Goal: Information Seeking & Learning: Learn about a topic

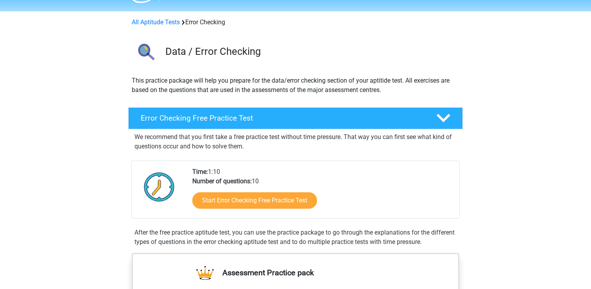
scroll to position [19, 0]
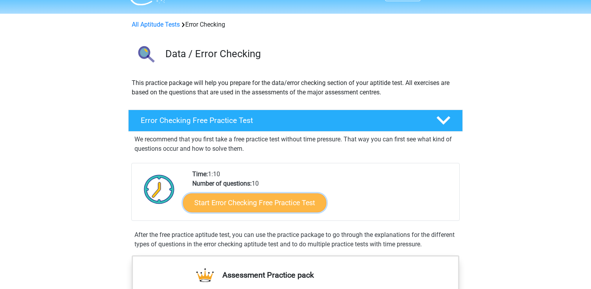
click at [282, 205] on link "Start Error Checking Free Practice Test" at bounding box center [255, 202] width 144 height 19
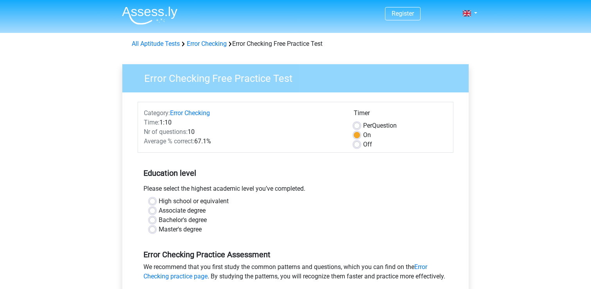
click at [363, 126] on label "Per Question" at bounding box center [380, 125] width 34 height 9
click at [358, 126] on input "Per Question" at bounding box center [357, 125] width 6 height 8
radio input "true"
click at [363, 135] on label "On" at bounding box center [367, 134] width 8 height 9
click at [358, 135] on input "On" at bounding box center [357, 134] width 6 height 8
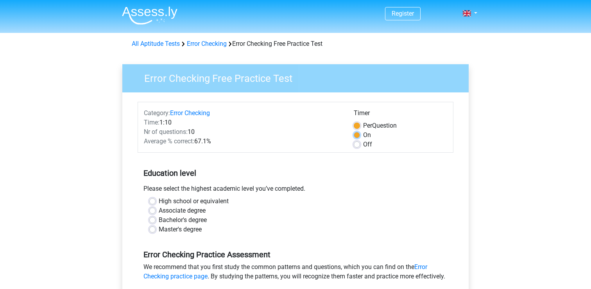
radio input "true"
click at [363, 126] on label "Per Question" at bounding box center [380, 125] width 34 height 9
click at [357, 126] on input "Per Question" at bounding box center [357, 125] width 6 height 8
radio input "true"
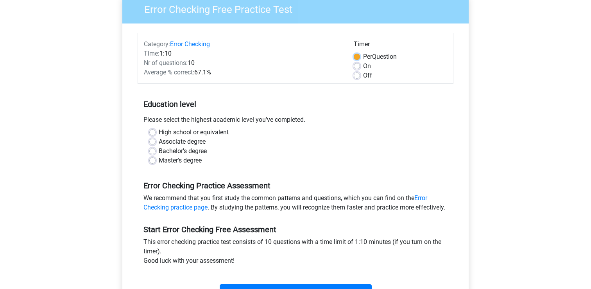
scroll to position [70, 0]
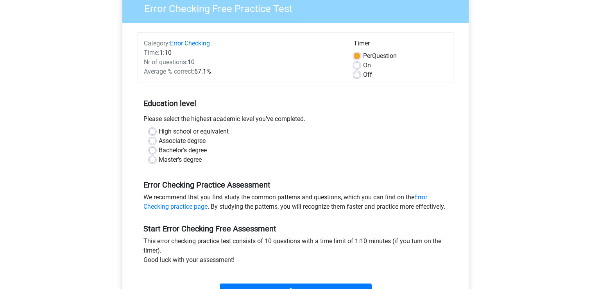
click at [159, 149] on label "Bachelor's degree" at bounding box center [183, 149] width 48 height 9
click at [155, 149] on input "Bachelor's degree" at bounding box center [152, 149] width 6 height 8
radio input "true"
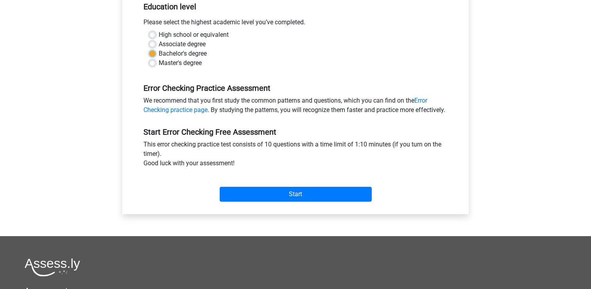
scroll to position [169, 0]
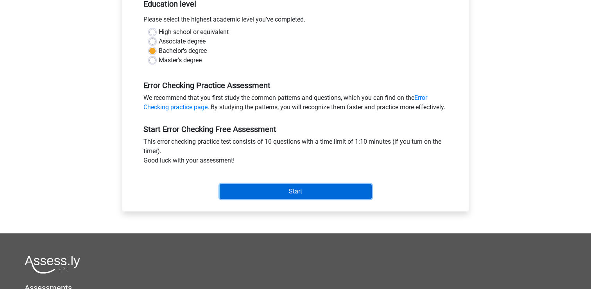
click at [286, 199] on input "Start" at bounding box center [296, 191] width 152 height 15
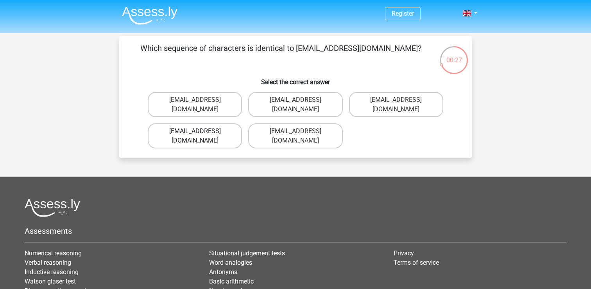
click at [214, 124] on label "Evie_Meade@jointmail.com.uk" at bounding box center [195, 135] width 94 height 25
click at [200, 131] on input "Evie_Meade@jointmail.com.uk" at bounding box center [197, 133] width 5 height 5
radio input "true"
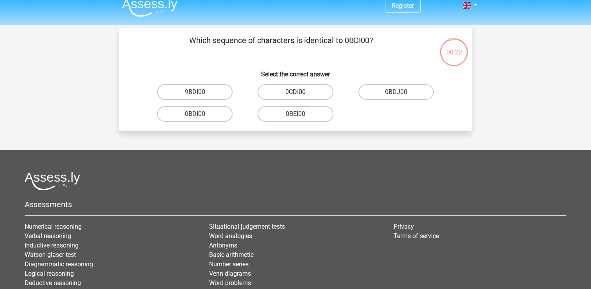
scroll to position [1, 0]
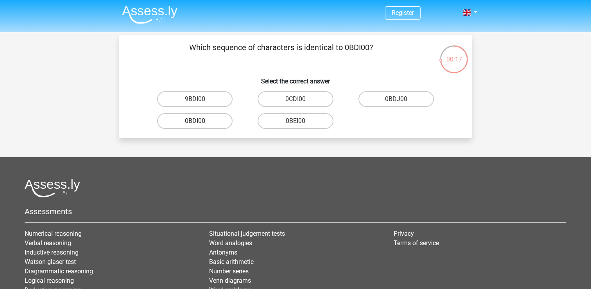
click at [207, 122] on label "0BDI00" at bounding box center [194, 121] width 75 height 16
click at [200, 122] on input "0BDI00" at bounding box center [197, 123] width 5 height 5
radio input "true"
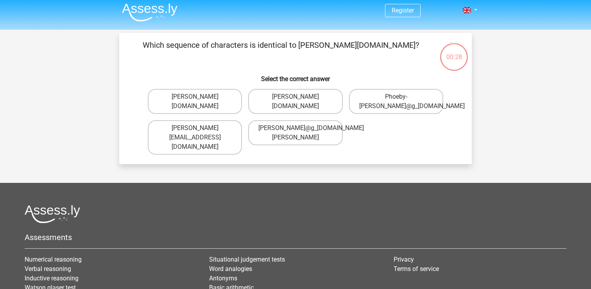
scroll to position [0, 0]
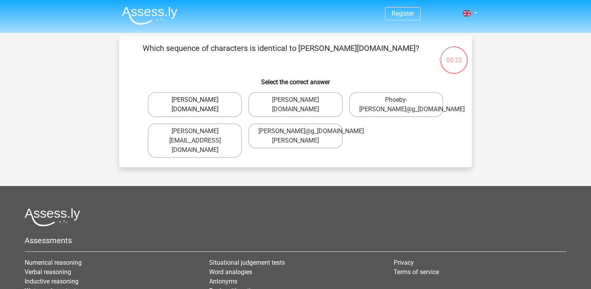
click at [220, 100] on label "Phoebe-Patterson@g_mail.gr" at bounding box center [195, 104] width 94 height 25
click at [200, 100] on input "Phoebe-Patterson@g_mail.gr" at bounding box center [197, 102] width 5 height 5
radio input "true"
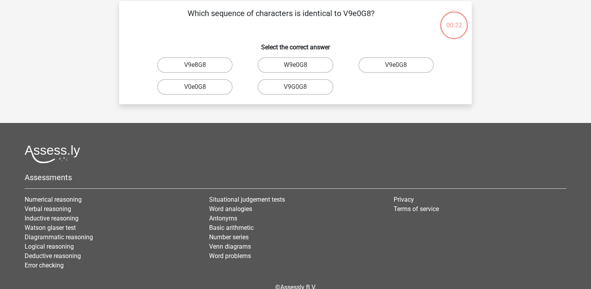
scroll to position [36, 0]
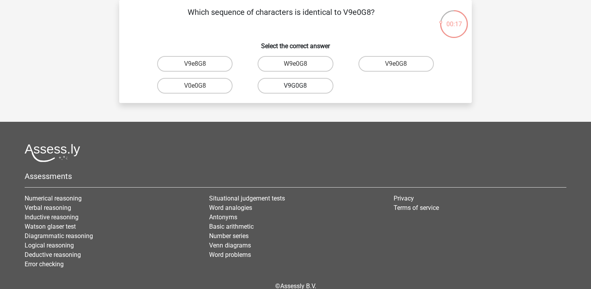
click at [305, 86] on label "V9G0G8" at bounding box center [295, 86] width 75 height 16
click at [301, 86] on input "V9G0G8" at bounding box center [298, 88] width 5 height 5
radio input "true"
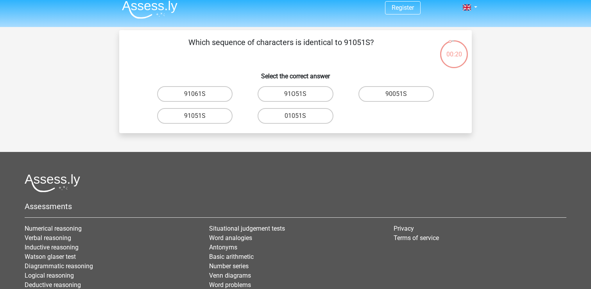
scroll to position [0, 0]
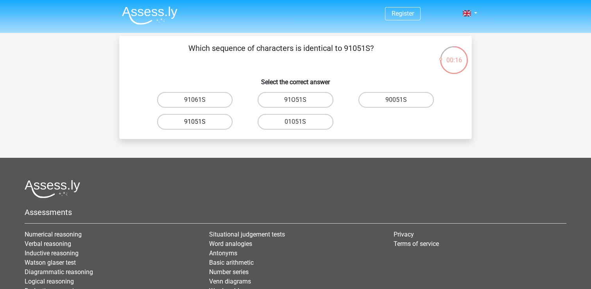
click at [208, 120] on label "91051S" at bounding box center [194, 122] width 75 height 16
click at [200, 122] on input "91051S" at bounding box center [197, 124] width 5 height 5
radio input "true"
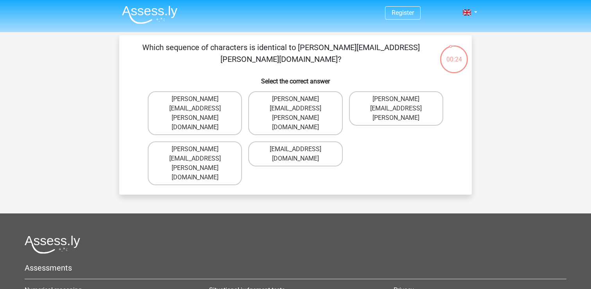
scroll to position [0, 0]
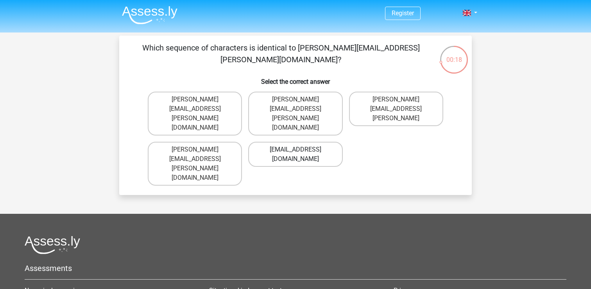
click at [314, 142] on label "Conor.Paterson@mailme.com" at bounding box center [295, 154] width 94 height 25
click at [301, 149] on input "Conor.Paterson@mailme.com" at bounding box center [298, 151] width 5 height 5
radio input "true"
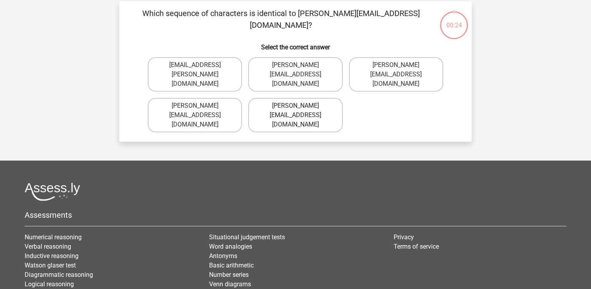
scroll to position [36, 0]
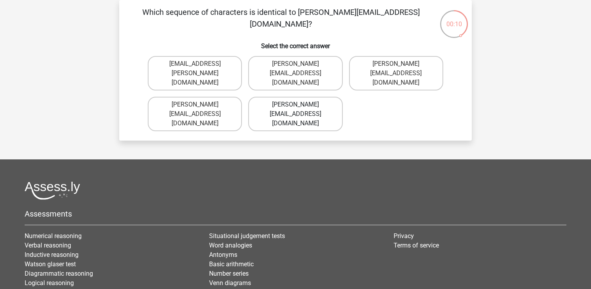
click at [317, 102] on label "Ava-Carroll@mailme.uk.com" at bounding box center [295, 114] width 94 height 34
click at [301, 104] on input "Ava-Carroll@mailme.uk.com" at bounding box center [298, 106] width 5 height 5
radio input "true"
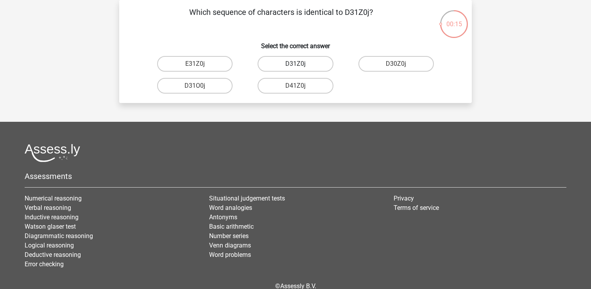
click at [311, 61] on label "D31Z0j" at bounding box center [295, 64] width 75 height 16
click at [301, 64] on input "D31Z0j" at bounding box center [298, 66] width 5 height 5
radio input "true"
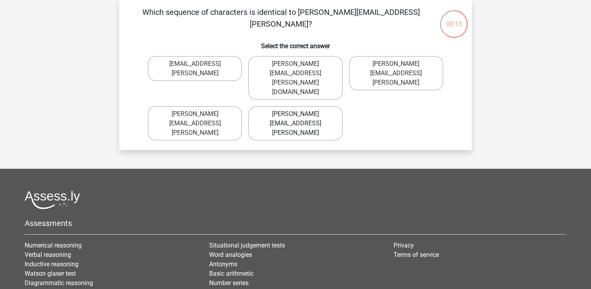
click at [311, 106] on label "Arthur.Bradley@mailme.coo" at bounding box center [295, 123] width 94 height 34
click at [301, 114] on input "Arthur.Bradley@mailme.coo" at bounding box center [298, 116] width 5 height 5
radio input "true"
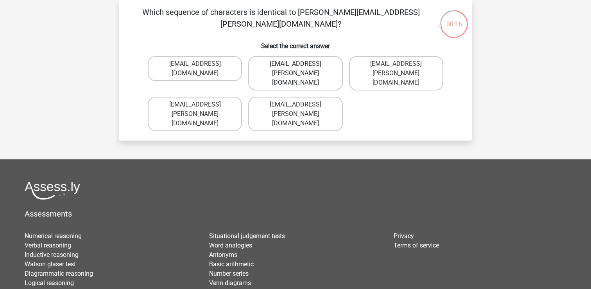
click at [335, 67] on label "Theo+Sadler@Gmail.uk.com" at bounding box center [295, 73] width 94 height 34
click at [301, 67] on input "Theo+Sadler@Gmail.uk.com" at bounding box center [298, 66] width 5 height 5
radio input "true"
